Goal: Information Seeking & Learning: Learn about a topic

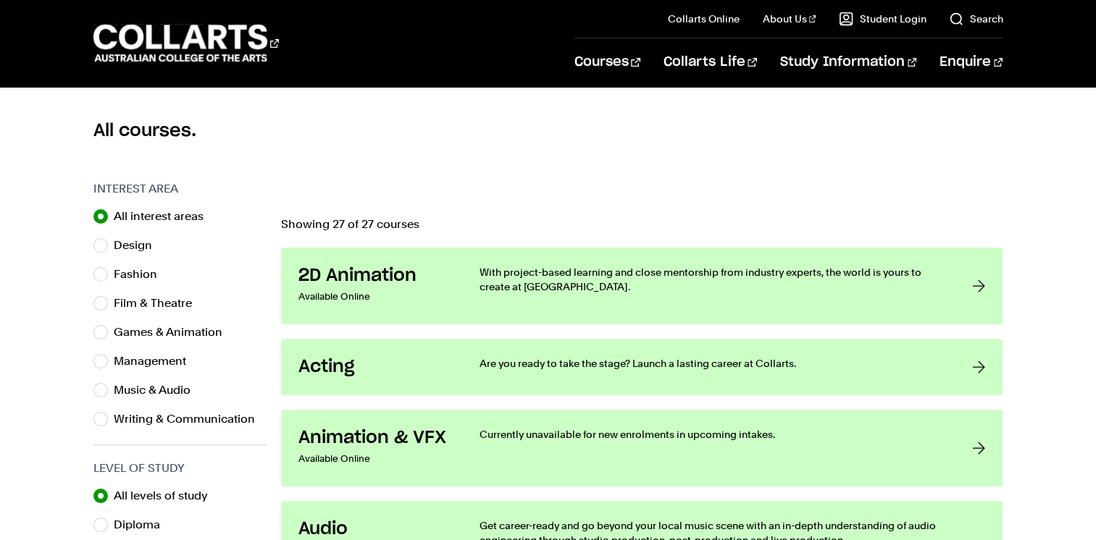
scroll to position [375, 0]
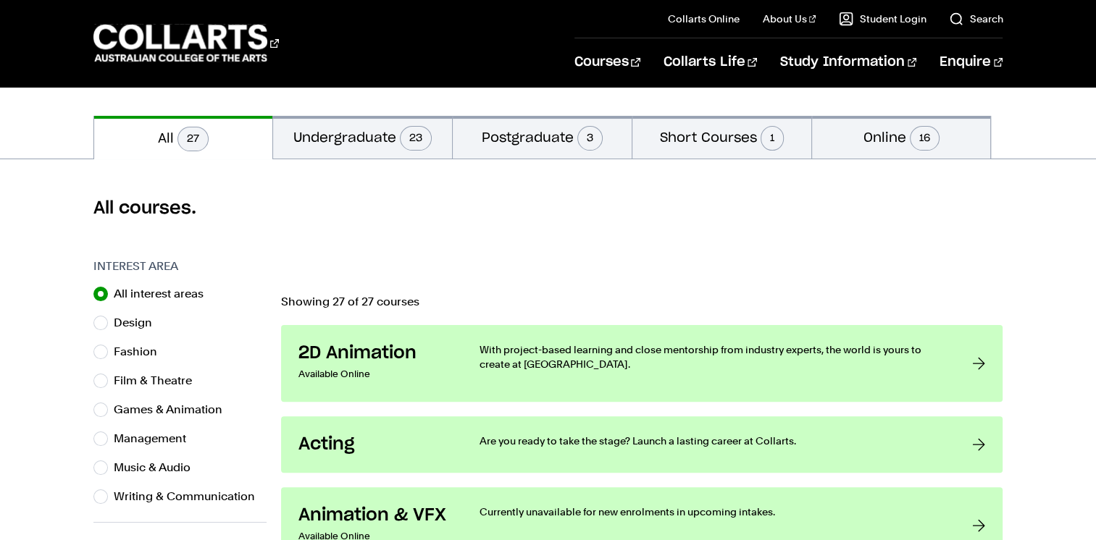
scroll to position [296, 0]
click at [528, 141] on button "Postgraduate 3" at bounding box center [542, 136] width 179 height 43
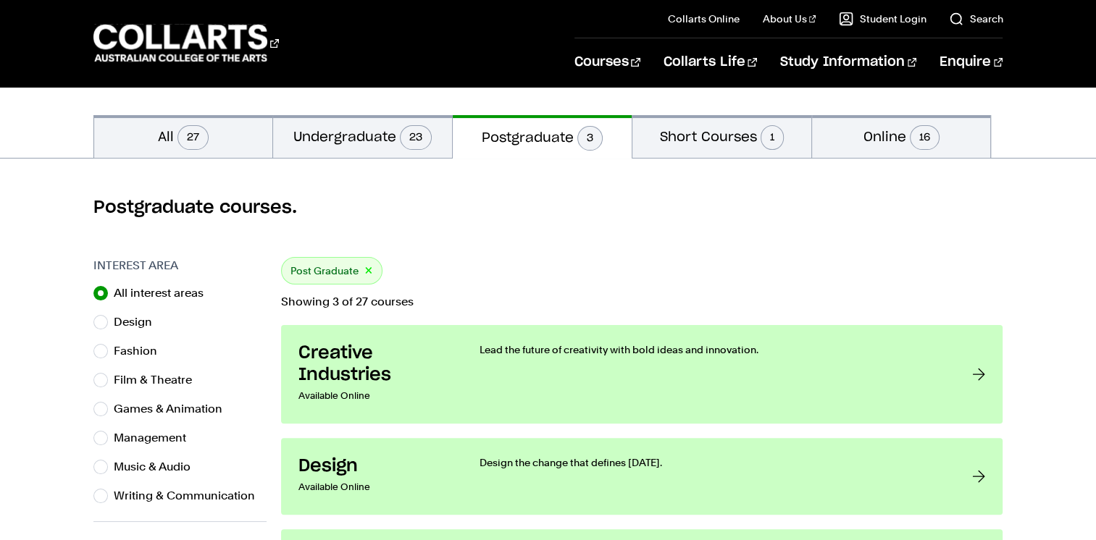
click at [469, 201] on h2 "Postgraduate courses." at bounding box center [548, 207] width 910 height 23
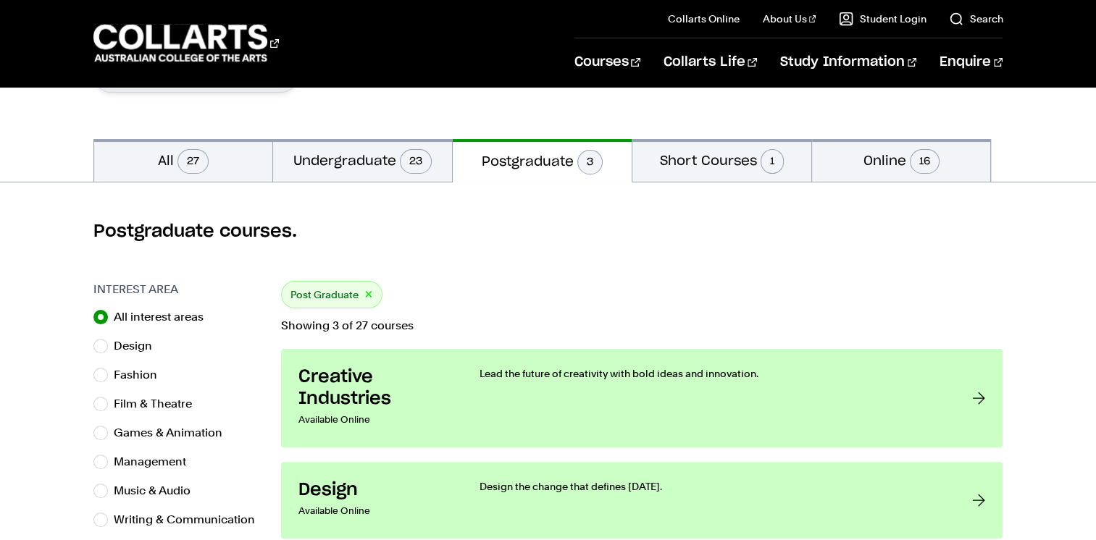
scroll to position [274, 0]
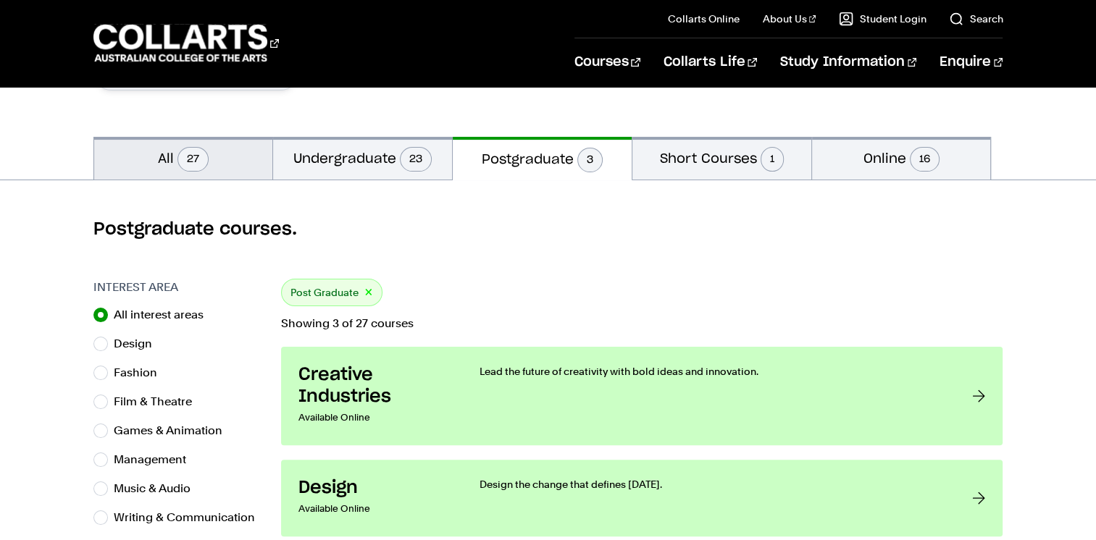
click at [214, 170] on button "All 27" at bounding box center [183, 158] width 179 height 43
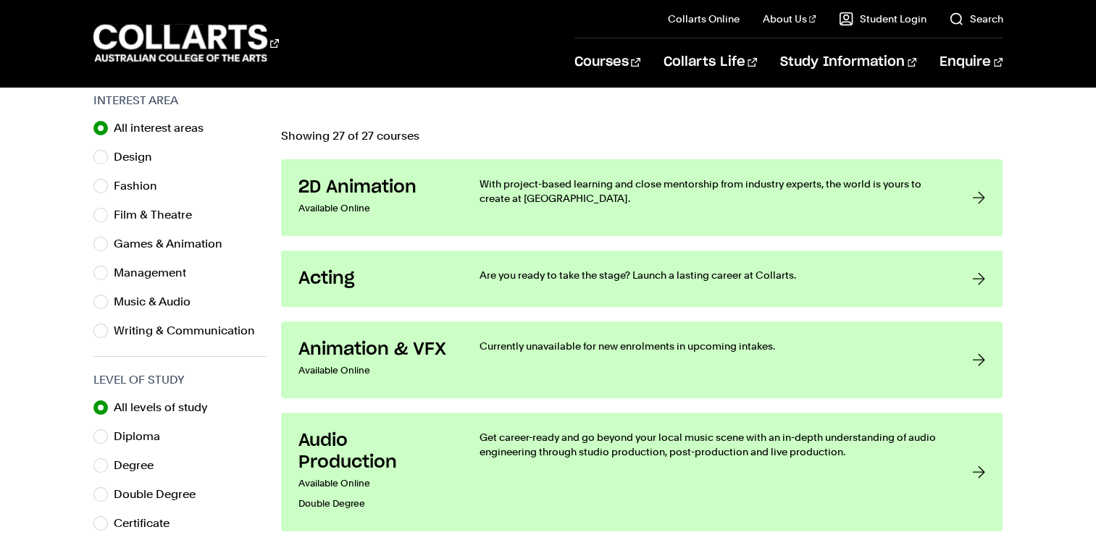
scroll to position [464, 0]
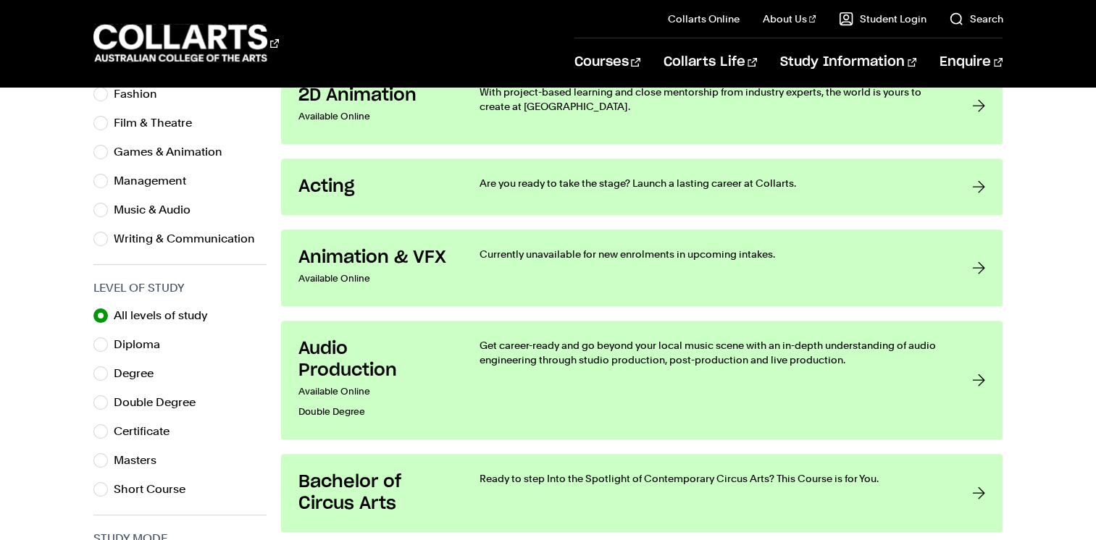
scroll to position [577, 0]
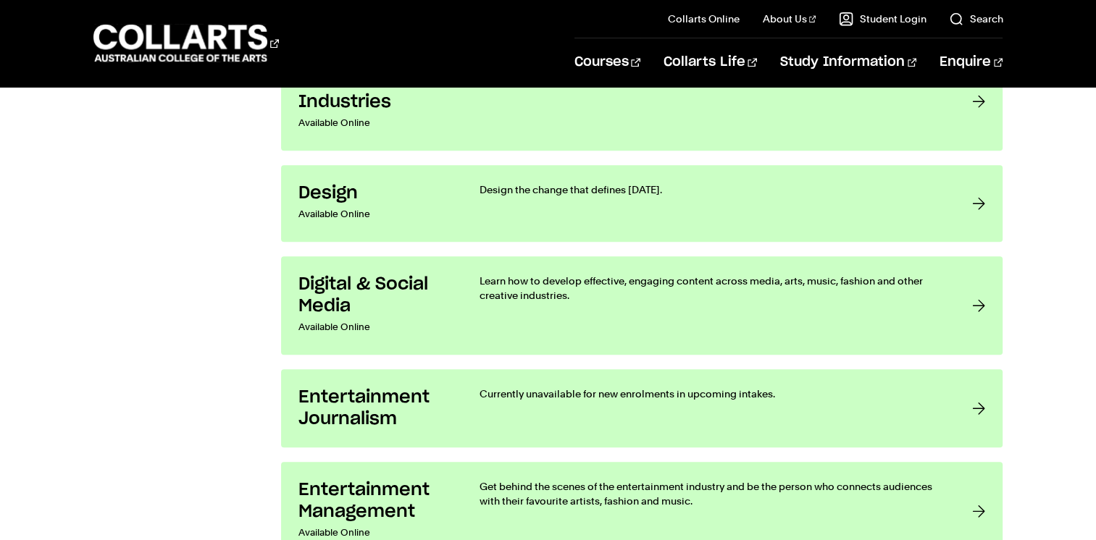
scroll to position [1217, 0]
